Goal: Check status: Check status

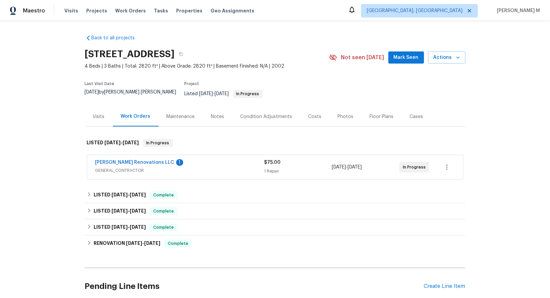
click at [125, 167] on span "GENERAL_CONTRACTOR" at bounding box center [179, 170] width 169 height 7
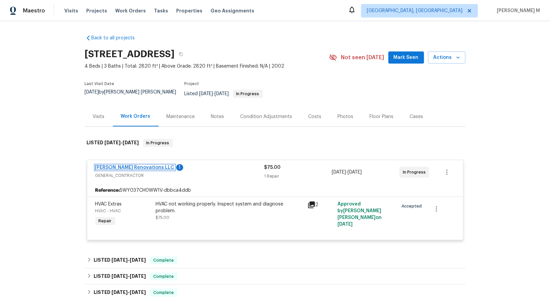
click at [125, 165] on link "[PERSON_NAME] Renovations LLC" at bounding box center [134, 167] width 79 height 5
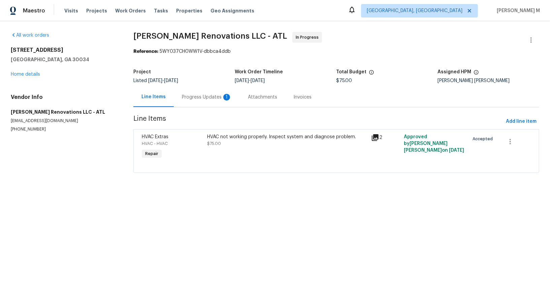
click at [186, 94] on div "Progress Updates 1" at bounding box center [207, 97] width 50 height 7
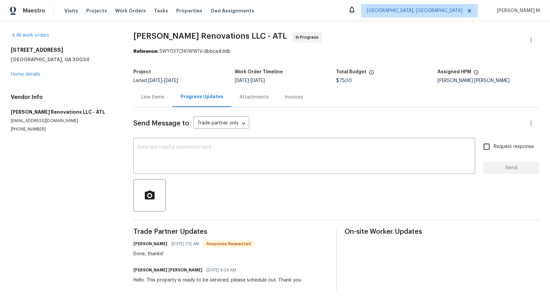
click at [148, 99] on div "Line Items" at bounding box center [152, 97] width 39 height 20
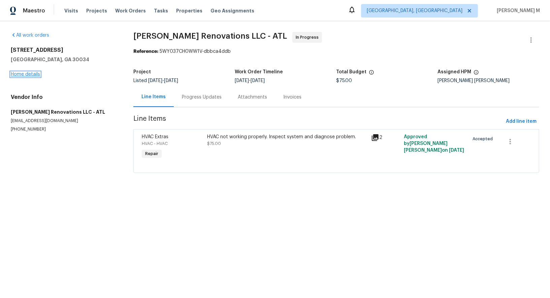
click at [23, 72] on link "Home details" at bounding box center [25, 74] width 29 height 5
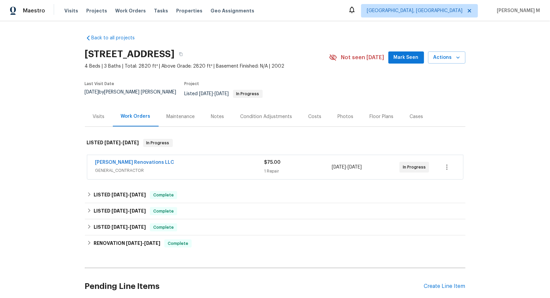
click at [179, 113] on div "Maintenance" at bounding box center [181, 117] width 44 height 20
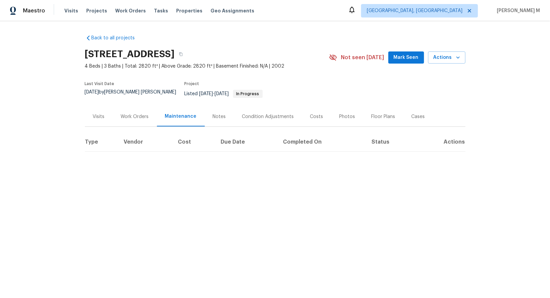
click at [125, 117] on div "Work Orders" at bounding box center [135, 117] width 44 height 20
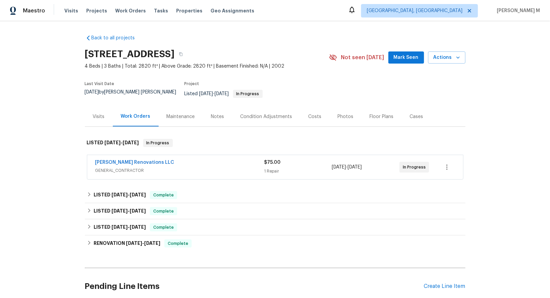
click at [132, 167] on span "GENERAL_CONTRACTOR" at bounding box center [179, 170] width 169 height 7
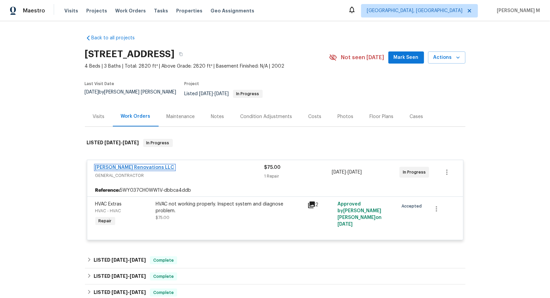
click at [132, 165] on link "[PERSON_NAME] Renovations LLC" at bounding box center [134, 167] width 79 height 5
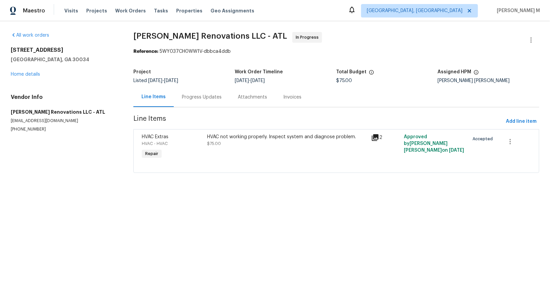
click at [198, 96] on div "Progress Updates" at bounding box center [202, 97] width 40 height 7
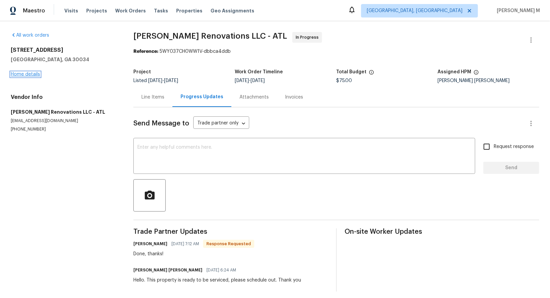
click at [21, 72] on link "Home details" at bounding box center [25, 74] width 29 height 5
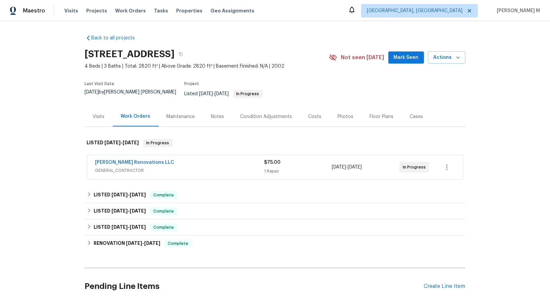
click at [134, 167] on span "GENERAL_CONTRACTOR" at bounding box center [179, 170] width 169 height 7
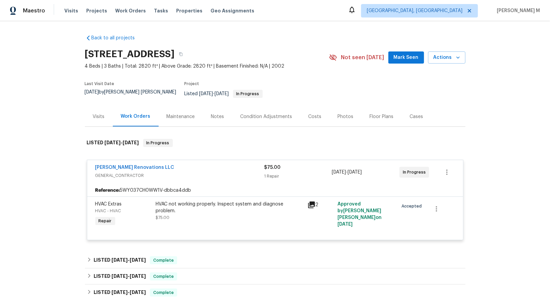
click at [133, 172] on span "GENERAL_CONTRACTOR" at bounding box center [179, 175] width 169 height 7
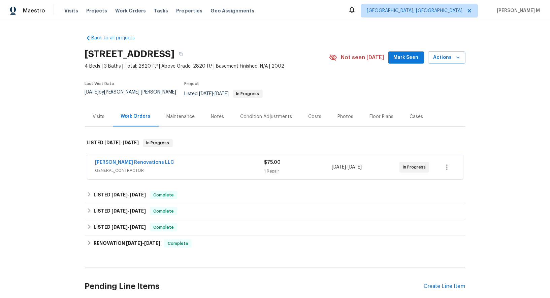
click at [182, 118] on div "Maintenance" at bounding box center [181, 117] width 44 height 20
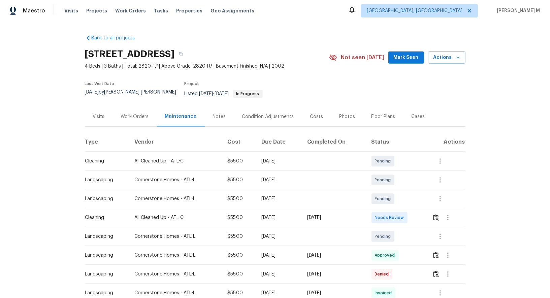
click at [136, 113] on div "Work Orders" at bounding box center [135, 116] width 28 height 7
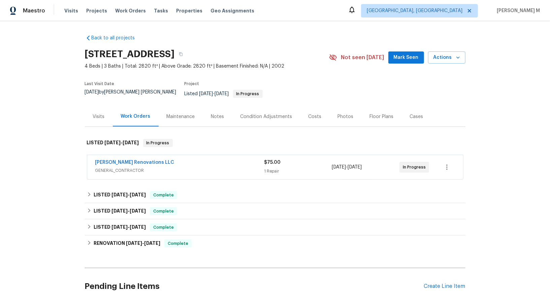
click at [175, 113] on div "Maintenance" at bounding box center [181, 117] width 44 height 20
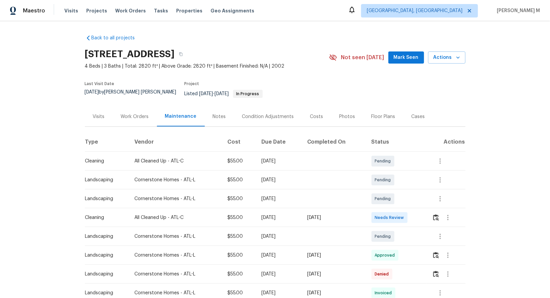
click at [136, 113] on div "Work Orders" at bounding box center [135, 116] width 28 height 7
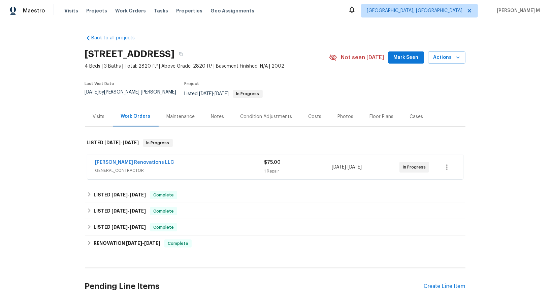
click at [162, 159] on div "[PERSON_NAME] Renovations LLC" at bounding box center [179, 163] width 169 height 8
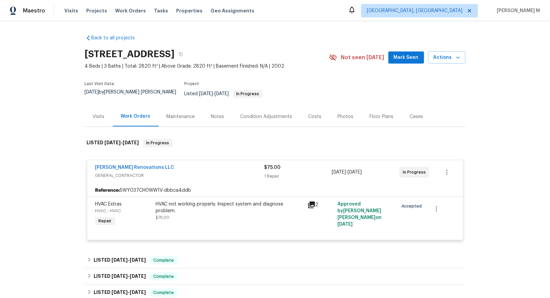
click at [183, 113] on div "Maintenance" at bounding box center [181, 116] width 28 height 7
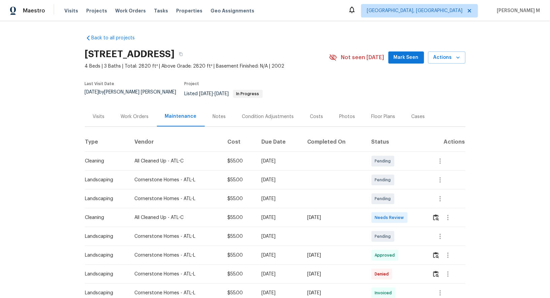
click at [145, 117] on div "Work Orders" at bounding box center [135, 117] width 44 height 20
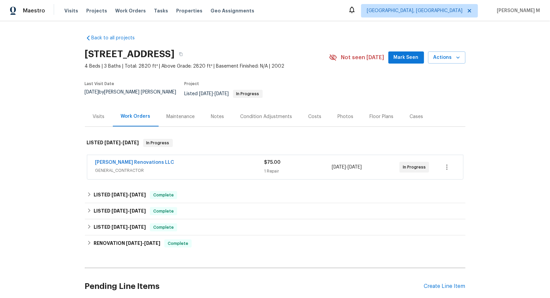
click at [178, 113] on div "Maintenance" at bounding box center [181, 116] width 28 height 7
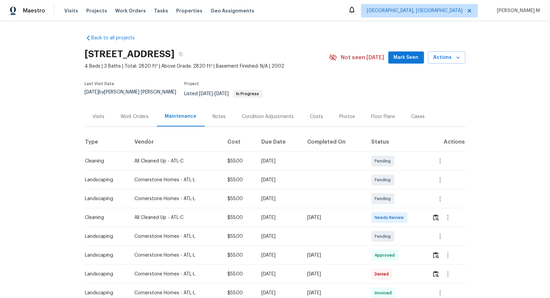
click at [137, 113] on div "Work Orders" at bounding box center [135, 116] width 28 height 7
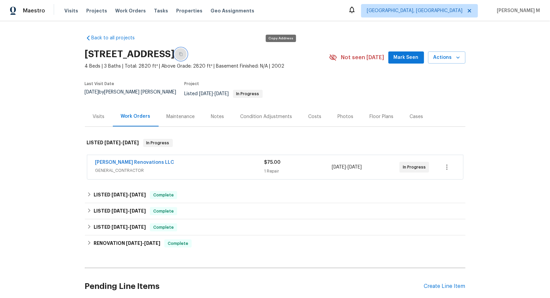
click at [187, 50] on button "button" at bounding box center [181, 54] width 12 height 12
click at [315, 63] on span "4 Beds | 3 Baths | Total: 2820 ft² | Above Grade: 2820 ft² | Basement Finished:…" at bounding box center [207, 66] width 244 height 7
click at [120, 165] on div "[PERSON_NAME] Renovations LLC GENERAL_CONTRACTOR" at bounding box center [179, 167] width 169 height 16
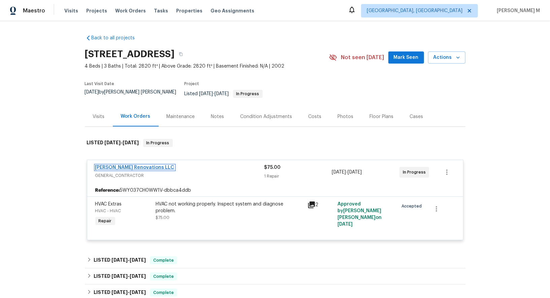
click at [130, 165] on link "[PERSON_NAME] Renovations LLC" at bounding box center [134, 167] width 79 height 5
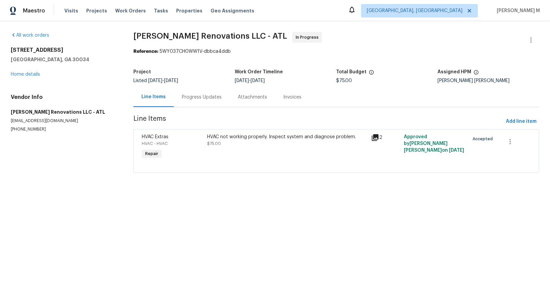
click at [385, 121] on span "Line Items" at bounding box center [318, 121] width 370 height 12
click at [327, 70] on div "Work Order Timeline" at bounding box center [285, 74] width 101 height 9
click at [207, 81] on div "Project Listed [DATE] - [DATE] Work Order Timeline [DATE] - [DATE] Total Budget…" at bounding box center [336, 77] width 406 height 22
click at [210, 102] on div "Progress Updates" at bounding box center [202, 97] width 56 height 20
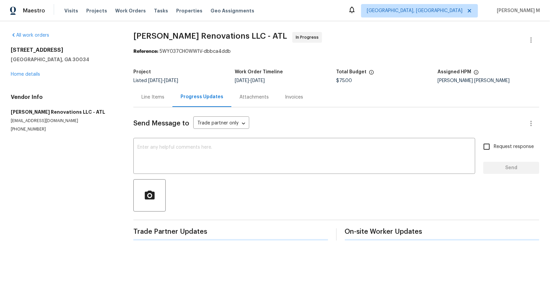
click at [158, 101] on div "Line Items" at bounding box center [152, 97] width 39 height 20
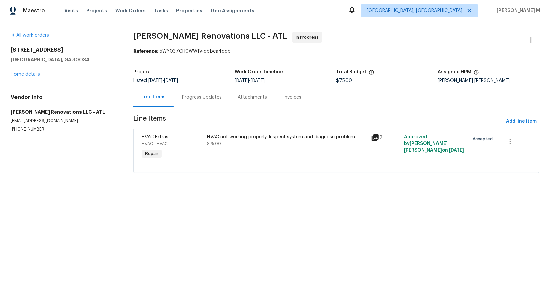
click at [187, 102] on div "Progress Updates" at bounding box center [202, 97] width 56 height 20
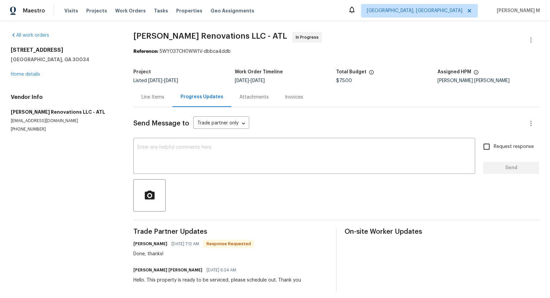
click at [306, 81] on div "Project Listed [DATE] - [DATE] Work Order Timeline [DATE] - [DATE] Total Budget…" at bounding box center [336, 77] width 406 height 22
click at [30, 72] on link "Home details" at bounding box center [25, 74] width 29 height 5
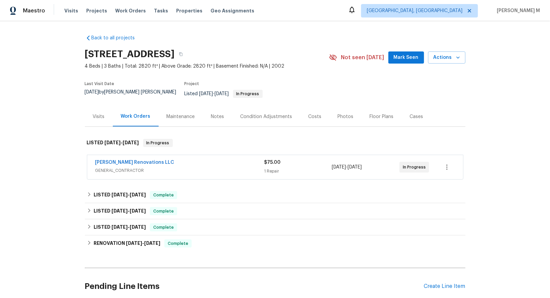
click at [181, 113] on div "Maintenance" at bounding box center [181, 117] width 44 height 20
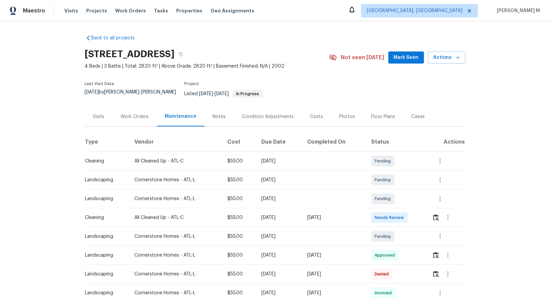
click at [138, 113] on div "Work Orders" at bounding box center [135, 116] width 28 height 7
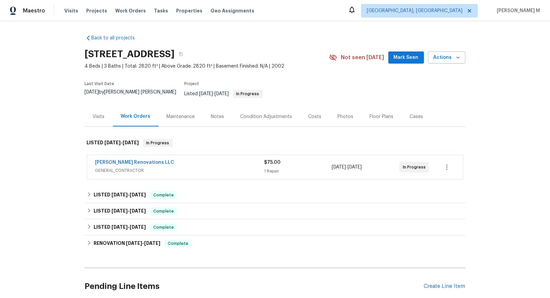
click at [173, 116] on div "Maintenance" at bounding box center [181, 117] width 44 height 20
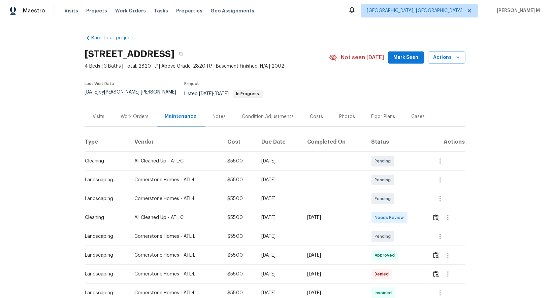
click at [139, 115] on div "Work Orders" at bounding box center [135, 117] width 44 height 20
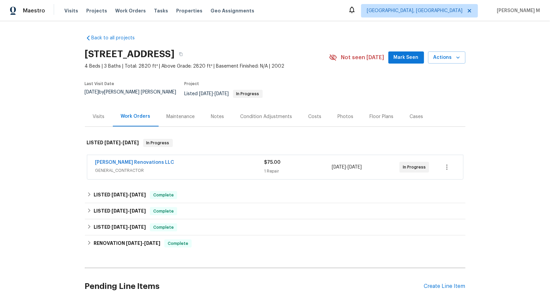
click at [130, 167] on span "GENERAL_CONTRACTOR" at bounding box center [179, 170] width 169 height 7
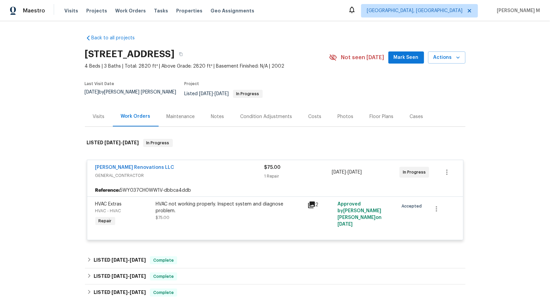
click at [140, 164] on span "[PERSON_NAME] Renovations LLC" at bounding box center [134, 167] width 79 height 7
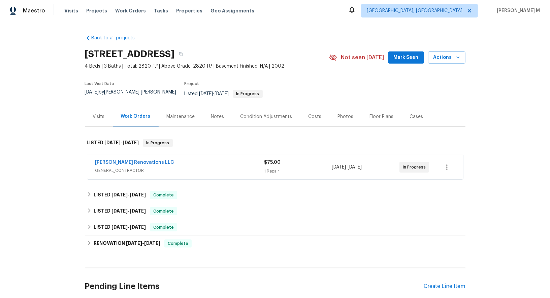
click at [129, 159] on span "[PERSON_NAME] Renovations LLC" at bounding box center [134, 162] width 79 height 7
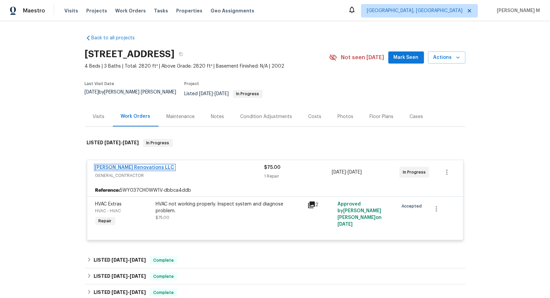
click at [134, 165] on link "[PERSON_NAME] Renovations LLC" at bounding box center [134, 167] width 79 height 5
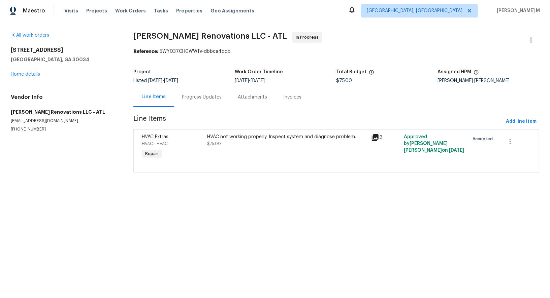
click at [298, 70] on div "Work Order Timeline" at bounding box center [285, 74] width 101 height 9
click at [199, 94] on div "Progress Updates" at bounding box center [202, 97] width 40 height 7
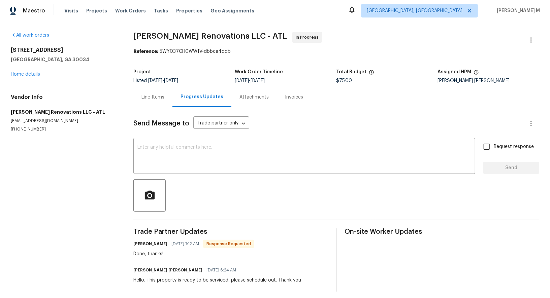
click at [118, 141] on div "All work orders [STREET_ADDRESS] Home details Vendor Info [PERSON_NAME] Renovat…" at bounding box center [275, 161] width 550 height 281
